Goal: Task Accomplishment & Management: Manage account settings

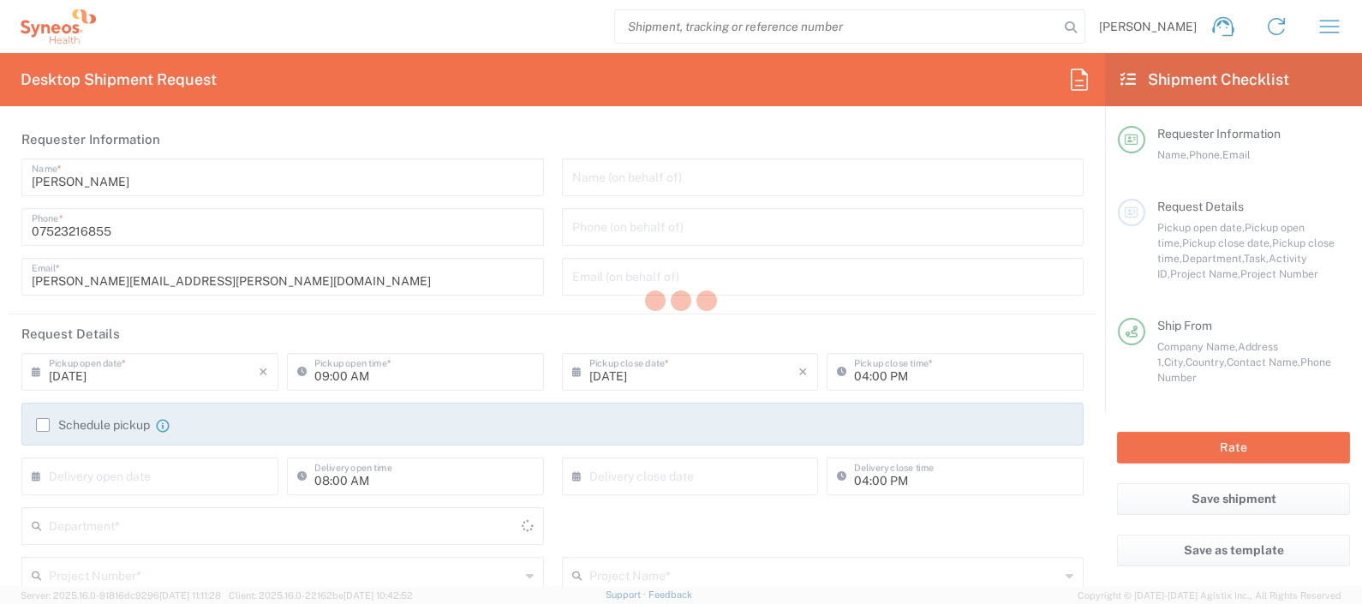
type input "[GEOGRAPHIC_DATA]"
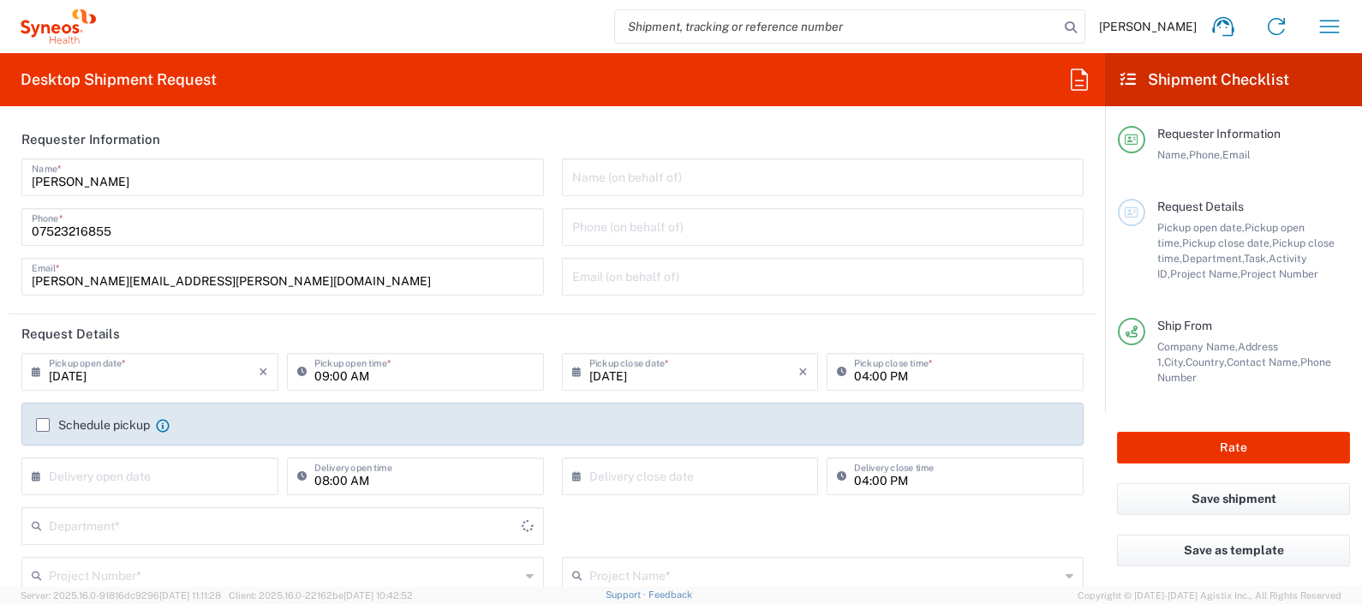
type input "Syneos Health UK Limited"
type input "8350"
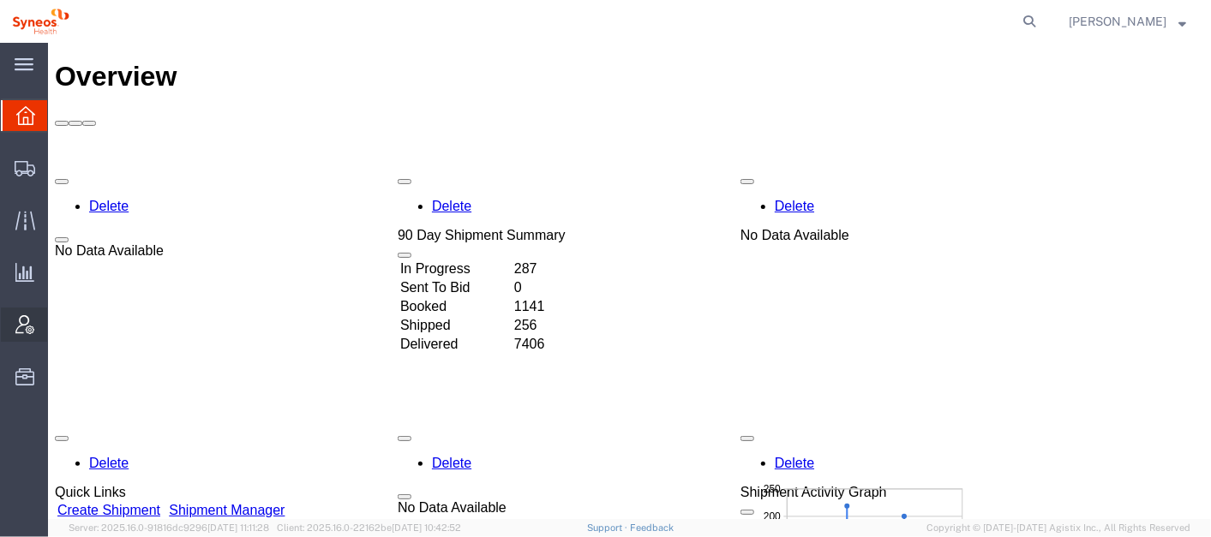
click at [59, 328] on span "Account Admin" at bounding box center [53, 325] width 12 height 34
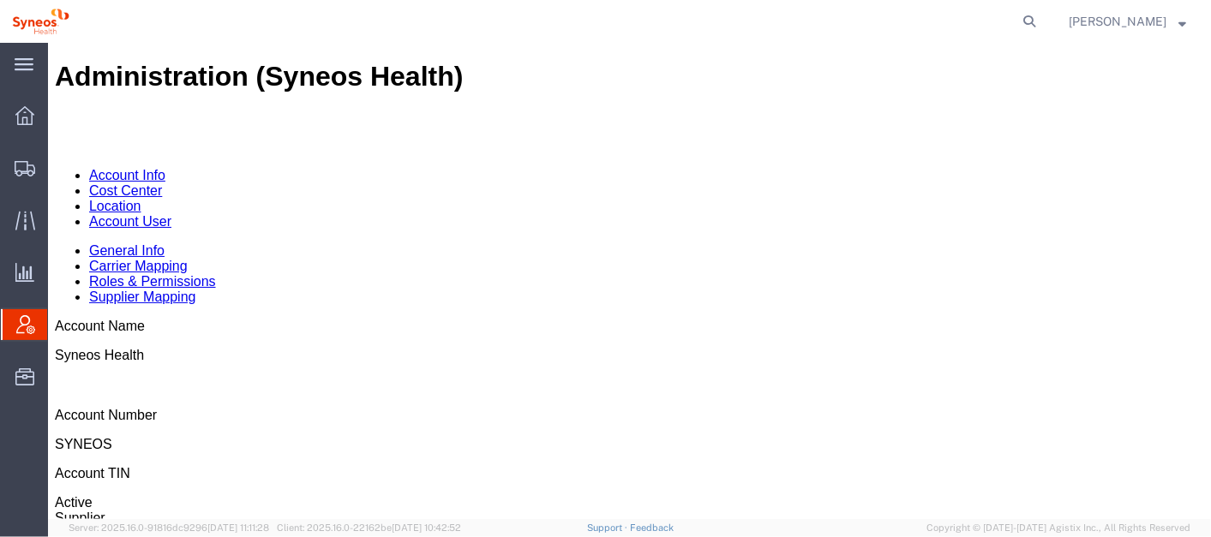
click at [171, 213] on link "Account User" at bounding box center [129, 220] width 82 height 15
